Goal: Complete application form

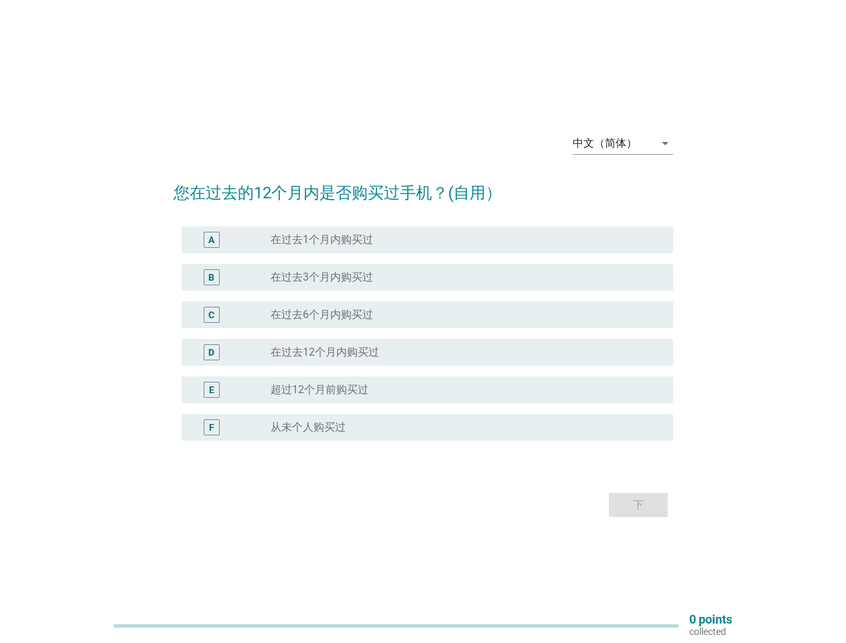
click at [423, 321] on div "radio_button_unchecked 在过去6个月内购买过" at bounding box center [467, 315] width 392 height 16
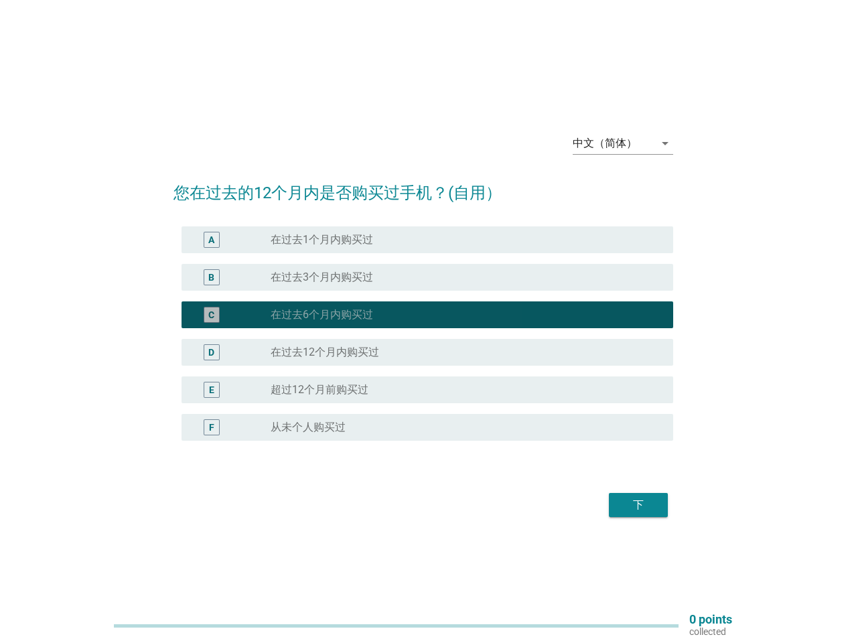
click at [623, 143] on div "中文（简体）" at bounding box center [605, 143] width 64 height 12
click at [423, 341] on div "D radio_button_unchecked 在过去12个月内购买过" at bounding box center [426, 352] width 491 height 27
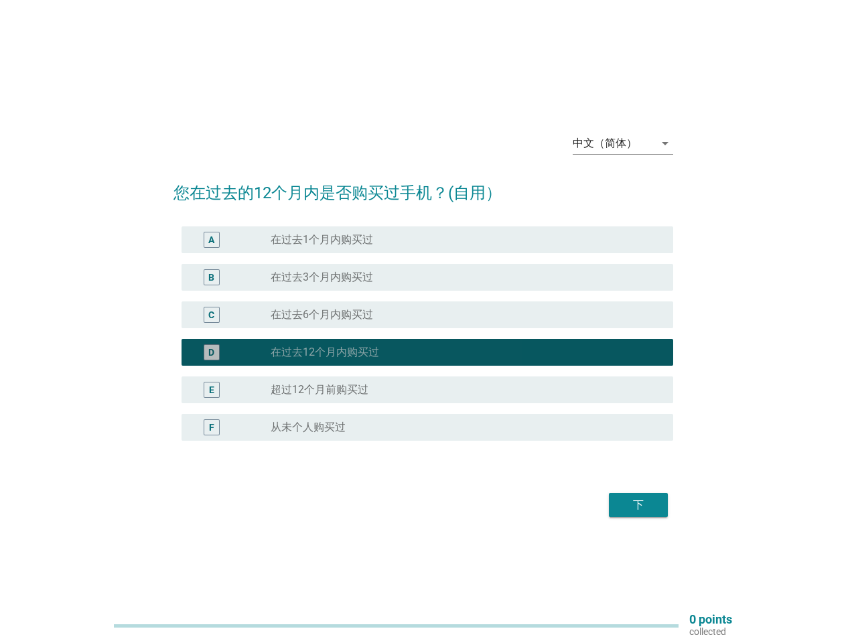
click at [423, 333] on div "D radio_button_checked 在过去12个月内购买过" at bounding box center [423, 351] width 500 height 37
click at [427, 240] on div "radio_button_unchecked 在过去1个月内购买过" at bounding box center [461, 239] width 381 height 13
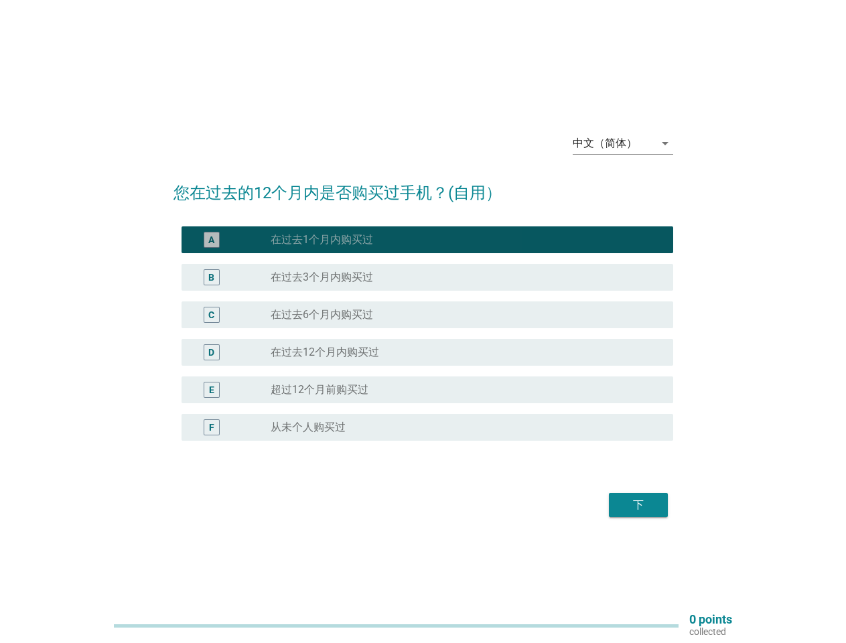
click at [321, 240] on label "在过去1个月内购买过" at bounding box center [322, 239] width 102 height 13
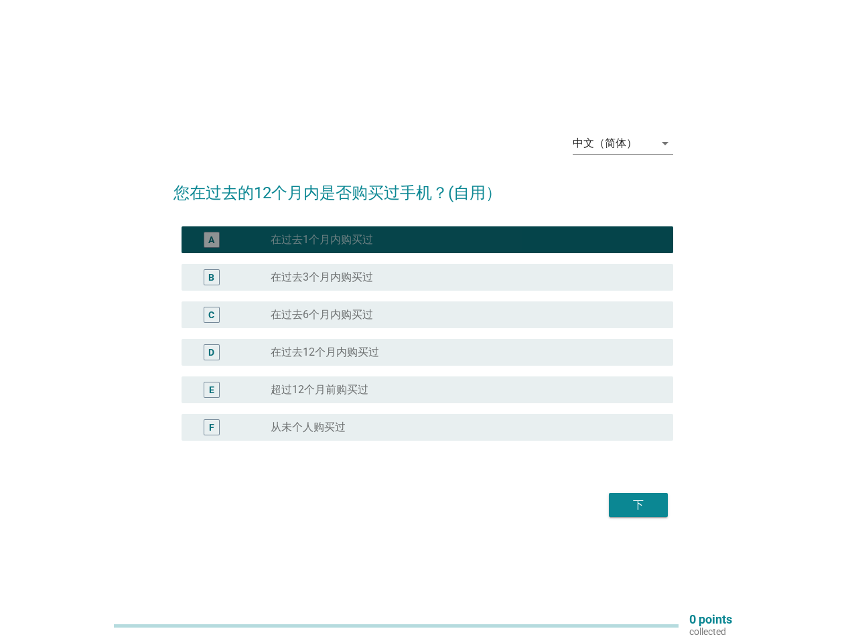
click at [427, 277] on div "radio_button_unchecked 在过去3个月内购买过" at bounding box center [461, 277] width 381 height 13
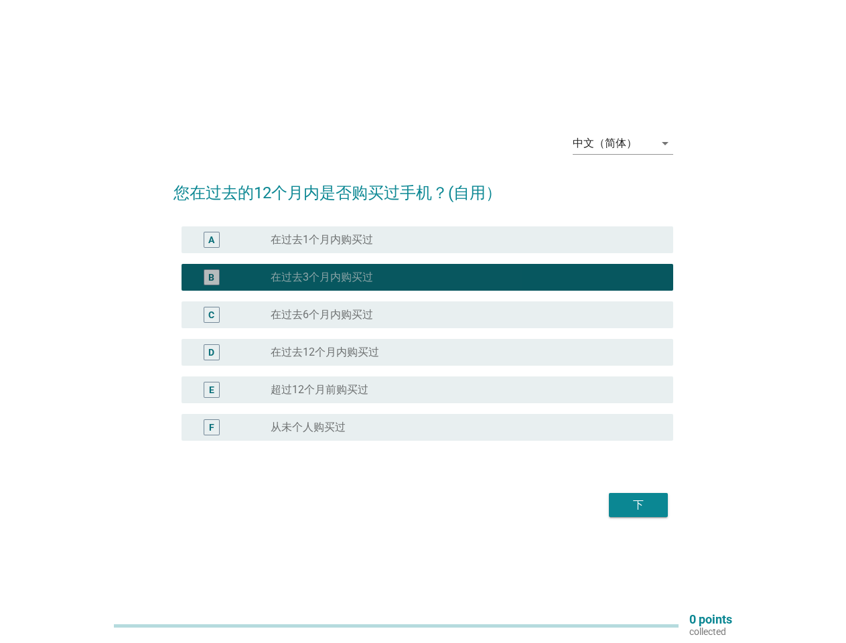
click at [321, 277] on label "在过去3个月内购买过" at bounding box center [322, 277] width 102 height 13
click at [427, 315] on div "radio_button_unchecked 在过去6个月内购买过" at bounding box center [461, 314] width 381 height 13
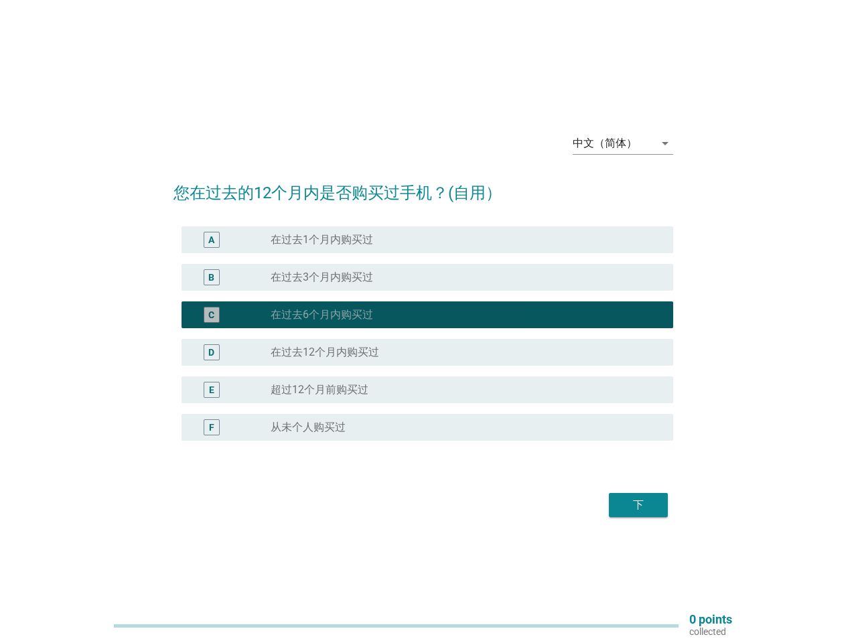
click at [321, 315] on label "在过去6个月内购买过" at bounding box center [322, 314] width 102 height 13
